Goal: Check status

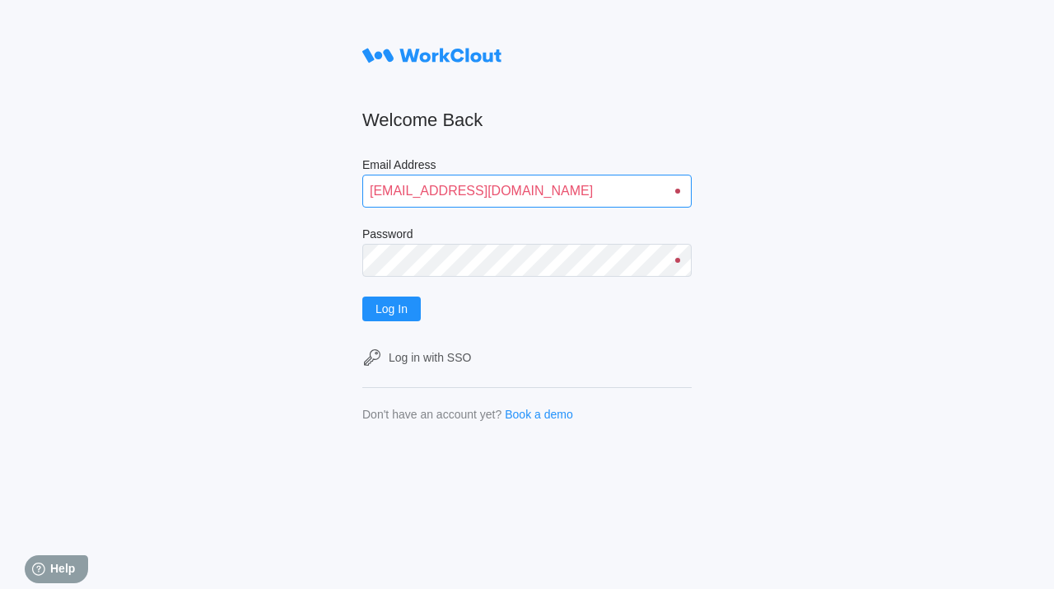
type input "[EMAIL_ADDRESS][DOMAIN_NAME]"
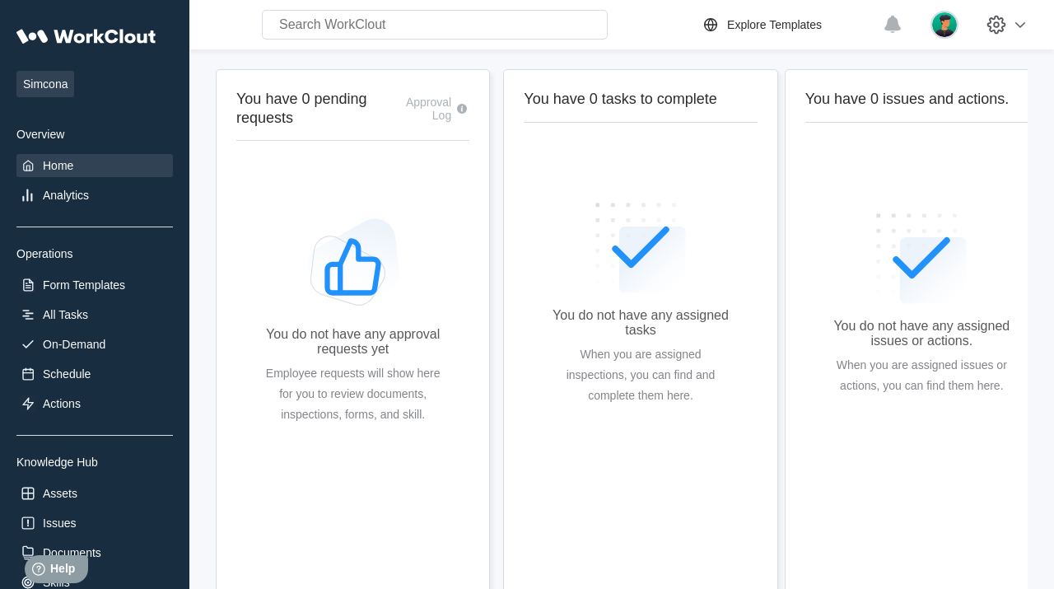
click at [862, 477] on div "You do not have any assigned issues or actions. When you are assigned issues or…" at bounding box center [922, 307] width 180 height 412
